Goal: Transaction & Acquisition: Book appointment/travel/reservation

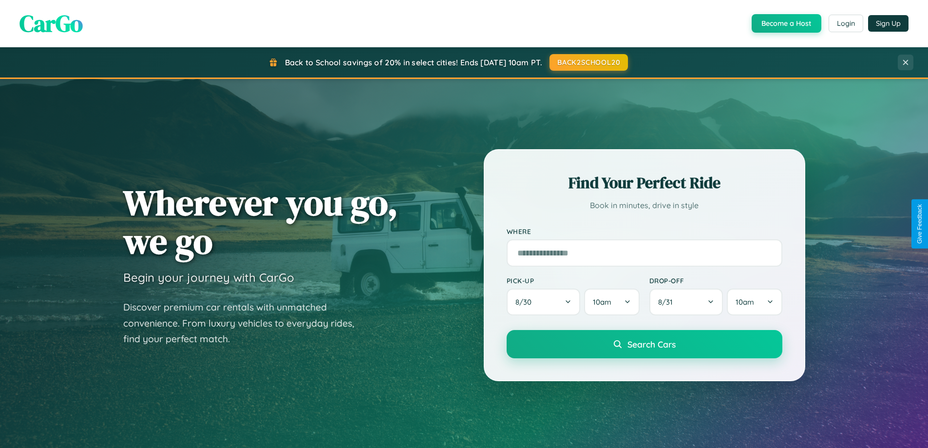
scroll to position [670, 0]
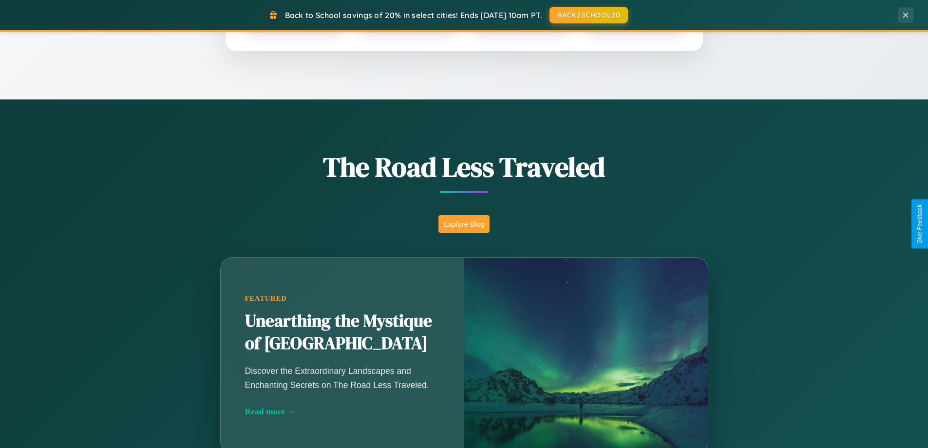
click at [464, 224] on button "Explore Blog" at bounding box center [463, 224] width 51 height 18
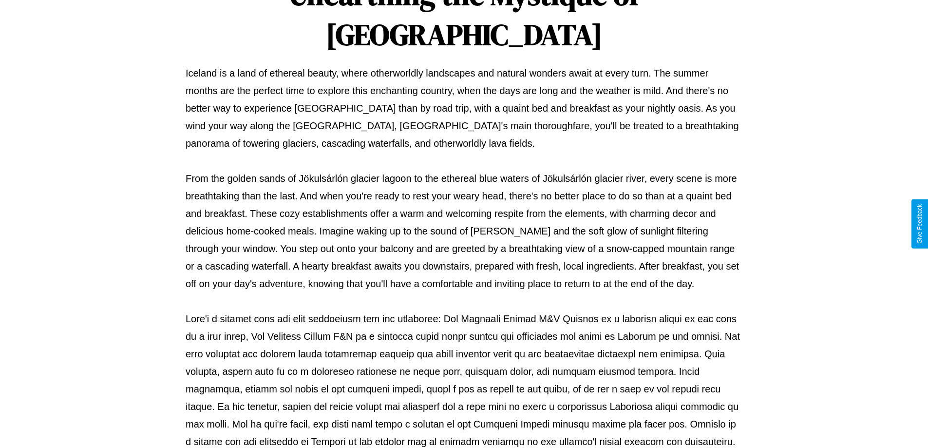
scroll to position [315, 0]
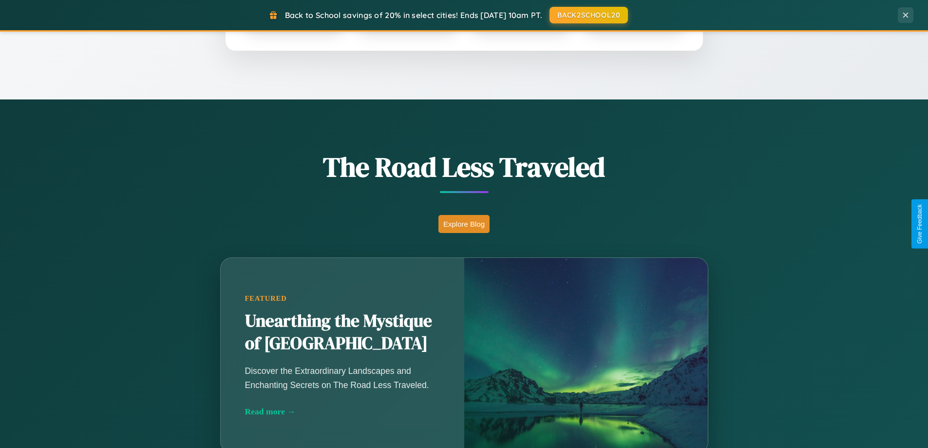
scroll to position [420, 0]
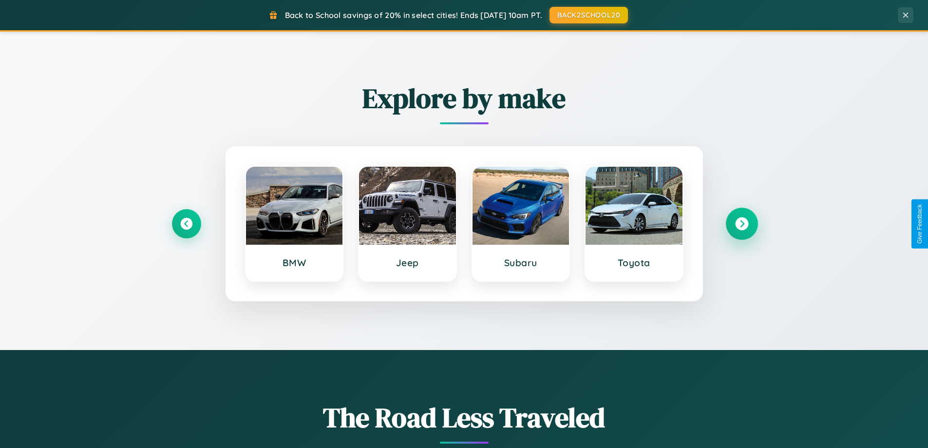
click at [742, 224] on icon at bounding box center [741, 223] width 13 height 13
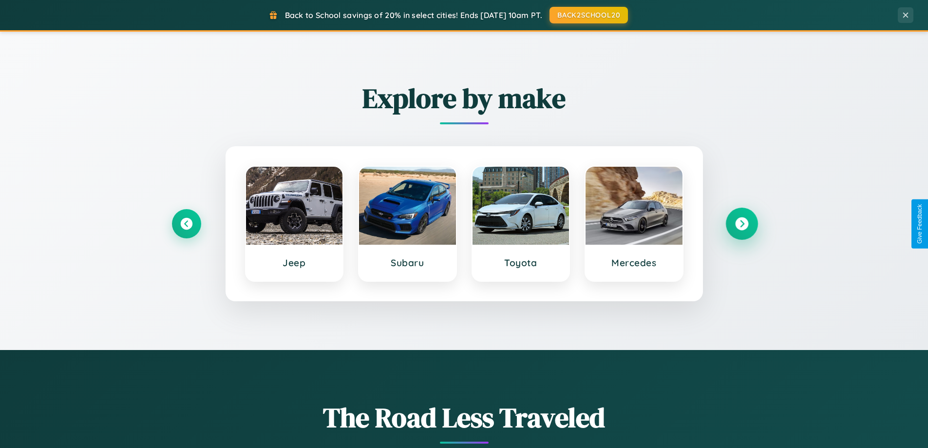
click at [742, 224] on icon at bounding box center [741, 223] width 13 height 13
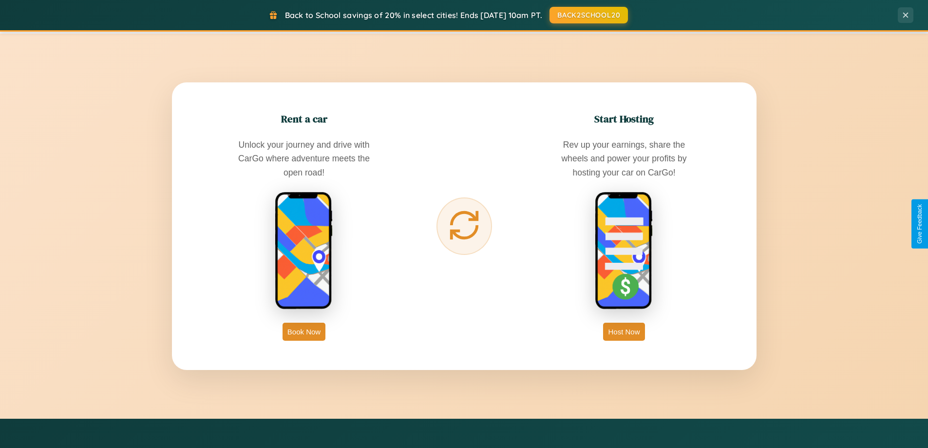
scroll to position [1565, 0]
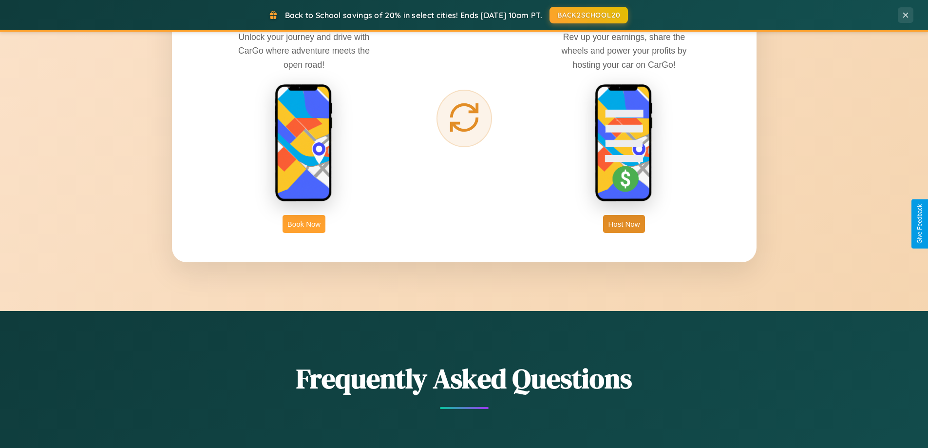
click at [304, 224] on button "Book Now" at bounding box center [304, 224] width 43 height 18
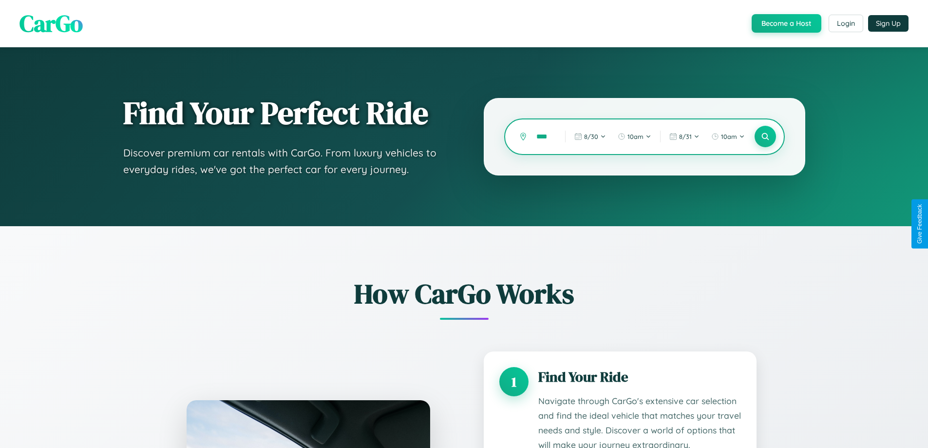
scroll to position [0, 1]
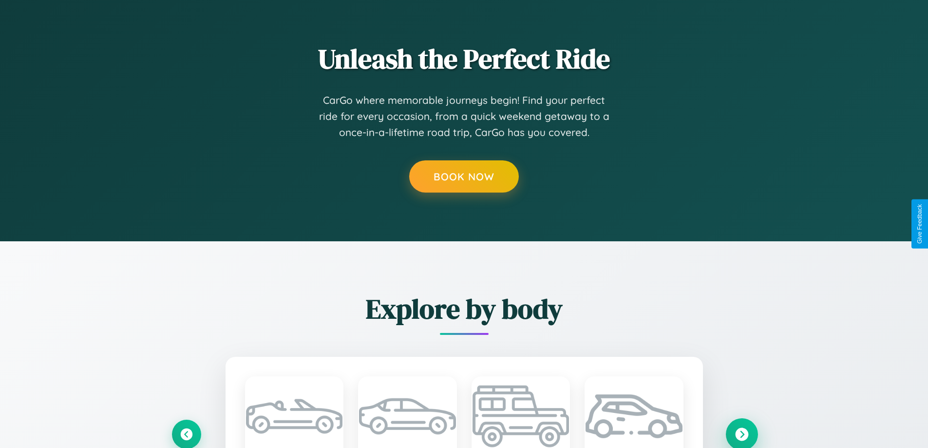
click at [742, 434] on icon at bounding box center [741, 433] width 13 height 13
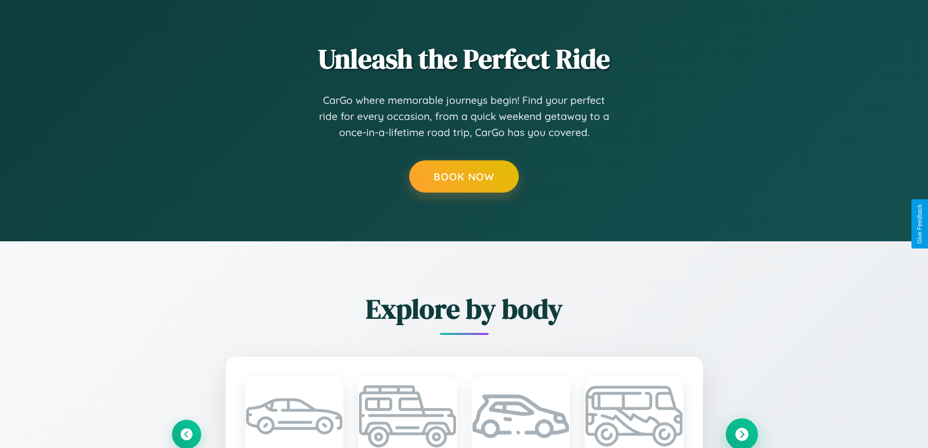
scroll to position [0, 0]
type input "*****"
